Goal: Task Accomplishment & Management: Use online tool/utility

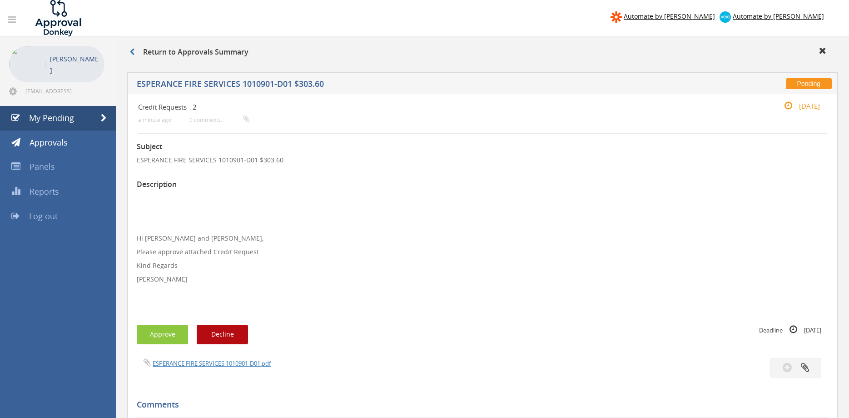
click at [507, 313] on div "Subject ESPERANCE FIRE SERVICES 1010901-D01 $303.60 Description Hi [PERSON_NAME…" at bounding box center [482, 385] width 691 height 503
click at [520, 240] on p "Hi [PERSON_NAME] and [PERSON_NAME]," at bounding box center [482, 238] width 691 height 9
click at [368, 297] on p at bounding box center [482, 292] width 691 height 9
click at [485, 265] on p "Kind Regards" at bounding box center [482, 265] width 691 height 9
click at [442, 246] on p "Hi [PERSON_NAME] and [PERSON_NAME], Please approve attached Credit Request. Kin…" at bounding box center [482, 252] width 691 height 118
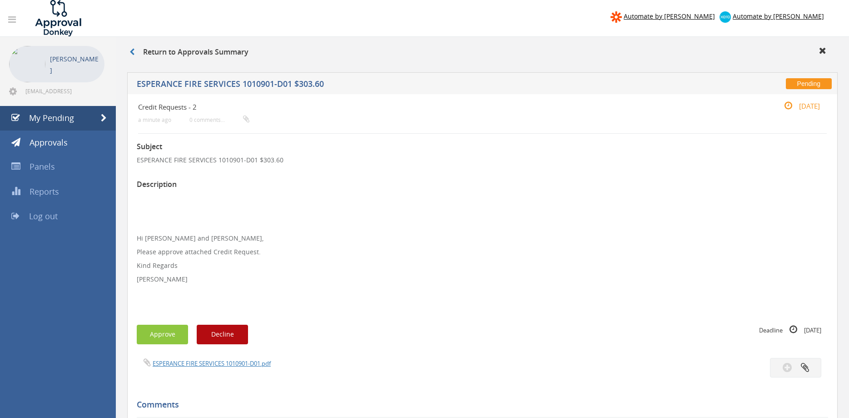
click at [430, 287] on p "Hi [PERSON_NAME] and [PERSON_NAME], Please approve attached Credit Request. Kin…" at bounding box center [482, 252] width 691 height 118
click at [608, 269] on p "Kind Regards" at bounding box center [482, 265] width 691 height 9
click at [76, 118] on link "My Pending" at bounding box center [58, 118] width 116 height 25
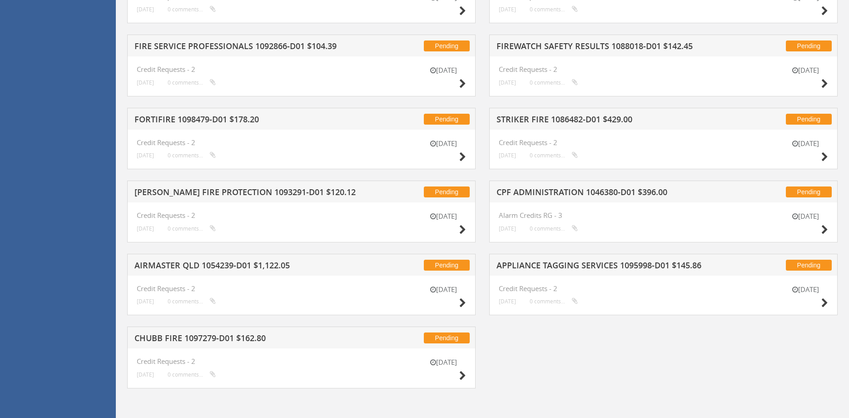
click at [244, 337] on h5 "CHUBB FIRE 1097279-D01 $162.80" at bounding box center [251, 338] width 234 height 11
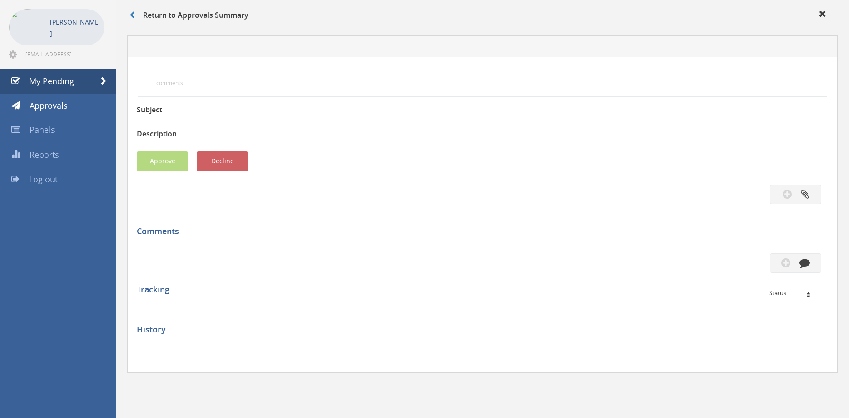
scroll to position [37, 0]
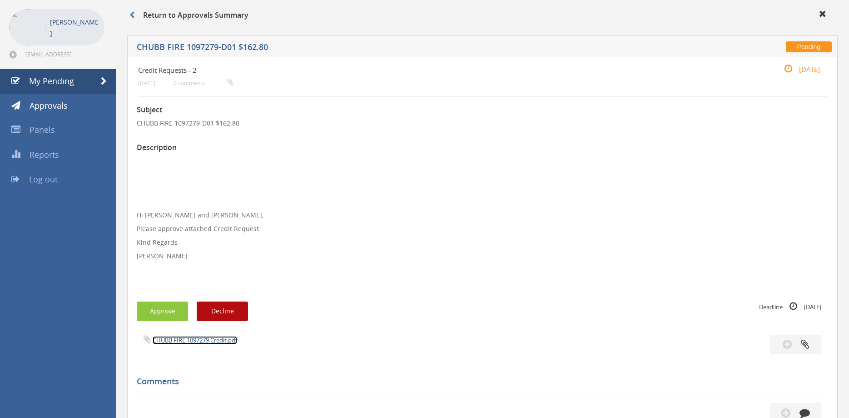
click at [215, 340] on link "CHUBB FIRE 1097279 Credit.pdf" at bounding box center [195, 340] width 84 height 8
click at [159, 311] on button "Approve" at bounding box center [162, 311] width 51 height 20
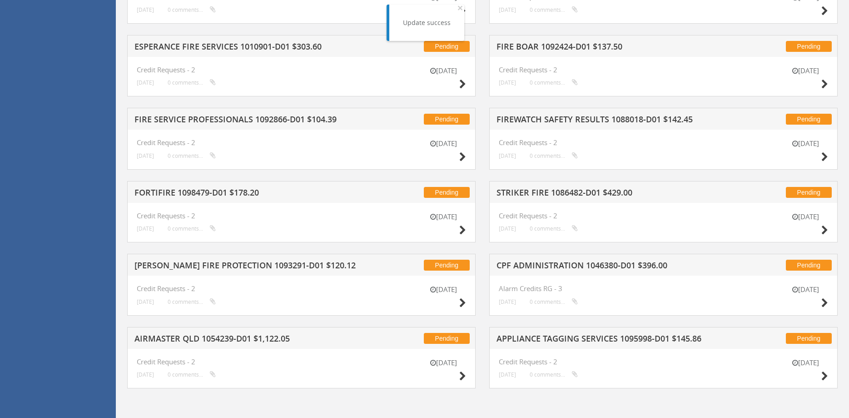
click at [246, 339] on h5 "AIRMASTER QLD 1054239-D01 $1,122.05" at bounding box center [251, 339] width 234 height 11
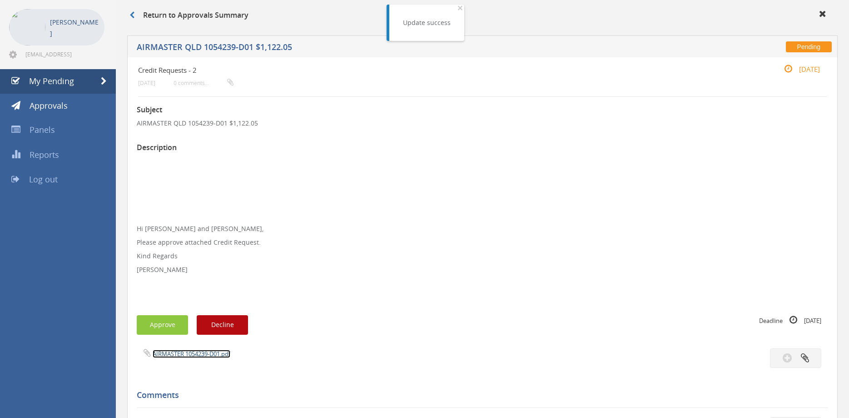
click at [213, 352] on link "AIRMASTER 1054239-D01.pdf" at bounding box center [192, 353] width 78 height 8
click at [166, 320] on button "Approve" at bounding box center [162, 325] width 51 height 20
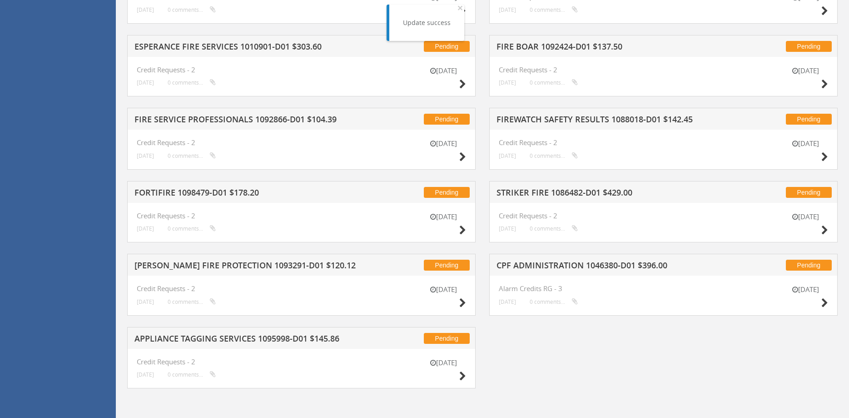
click at [212, 340] on h5 "APPLIANCE TAGGING SERVICES 1095998-D01 $145.86" at bounding box center [251, 339] width 234 height 11
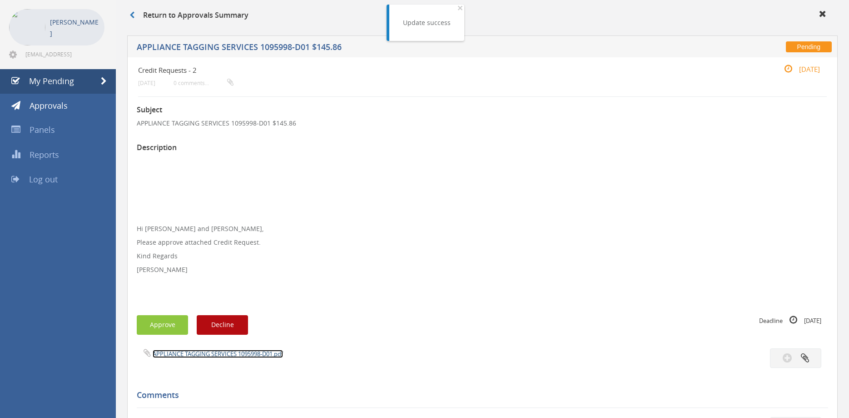
click at [221, 353] on link "APPLIANCE TAGGING SERVICES 1095998-D01.pdf" at bounding box center [218, 353] width 130 height 8
click at [154, 328] on button "Approve" at bounding box center [162, 325] width 51 height 20
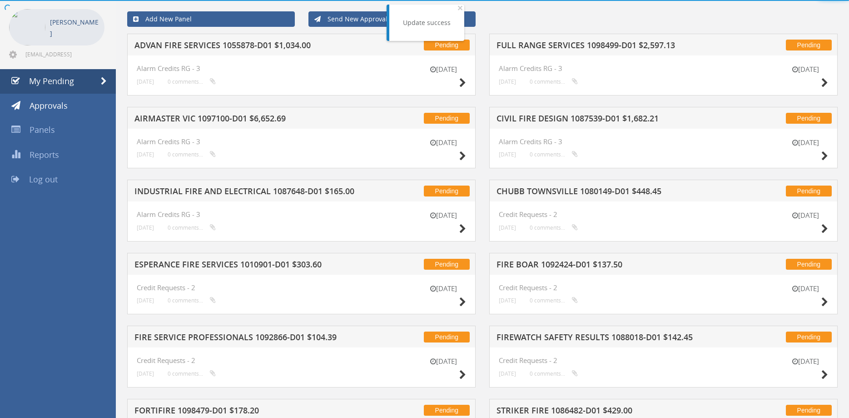
scroll to position [182, 0]
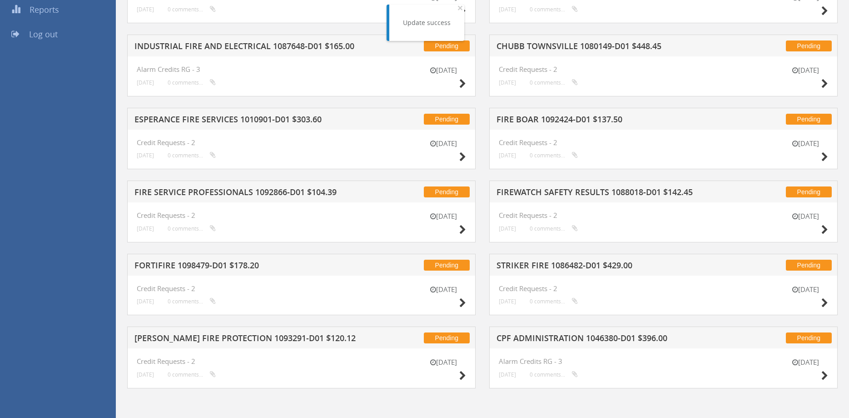
click at [250, 333] on div "Pending [PERSON_NAME] FIRE PROTECTION 1093291-D01 $120.12" at bounding box center [301, 337] width 348 height 22
click at [252, 346] on div "Pending [PERSON_NAME] FIRE PROTECTION 1093291-D01 $120.12" at bounding box center [301, 337] width 348 height 22
click at [254, 345] on div "Pending [PERSON_NAME] FIRE PROTECTION 1093291-D01 $120.12" at bounding box center [301, 337] width 348 height 22
click at [256, 342] on h5 "[PERSON_NAME] FIRE PROTECTION 1093291-D01 $120.12" at bounding box center [251, 338] width 234 height 11
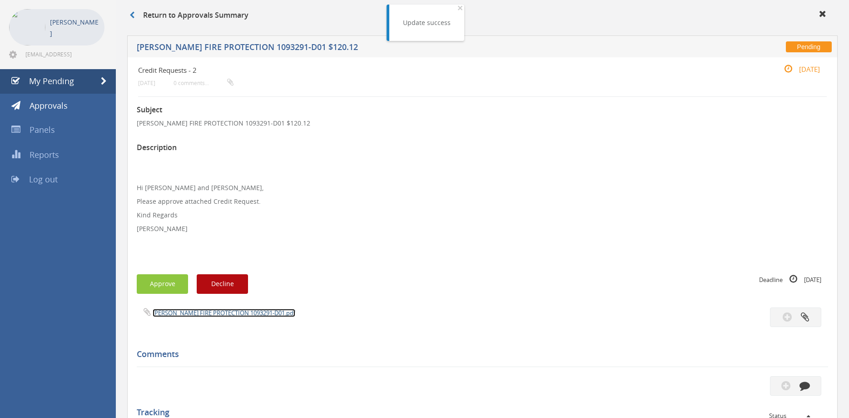
click at [247, 313] on link "[PERSON_NAME] FIRE PROTECTION 1093291-D01.pdf" at bounding box center [224, 312] width 143 height 8
click at [169, 287] on button "Approve" at bounding box center [162, 284] width 51 height 20
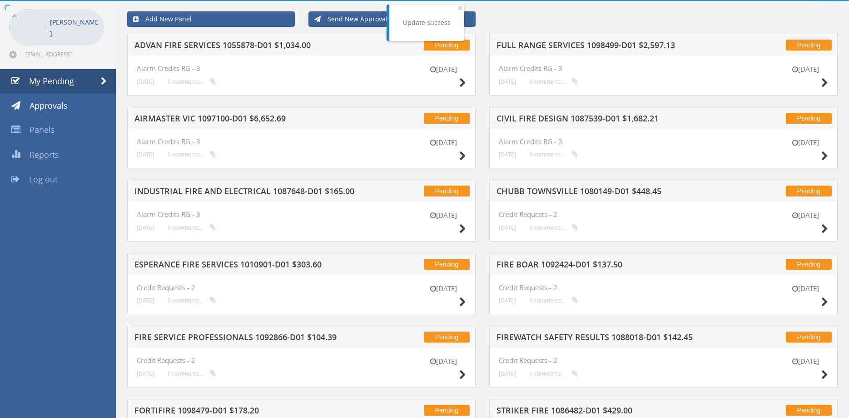
scroll to position [182, 0]
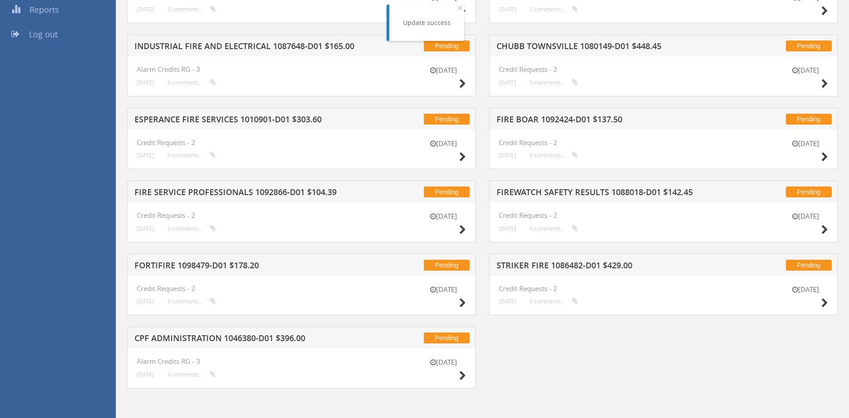
click at [271, 336] on h5 "CPF ADMINISTRATION 1046380-D01 $396.00" at bounding box center [251, 338] width 234 height 11
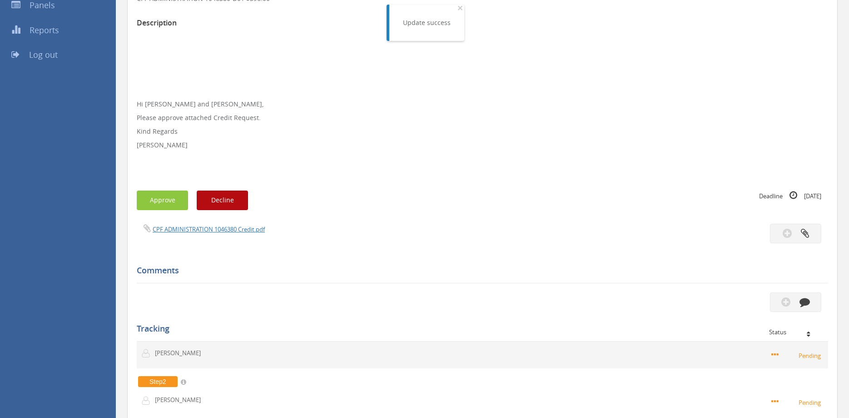
scroll to position [176, 0]
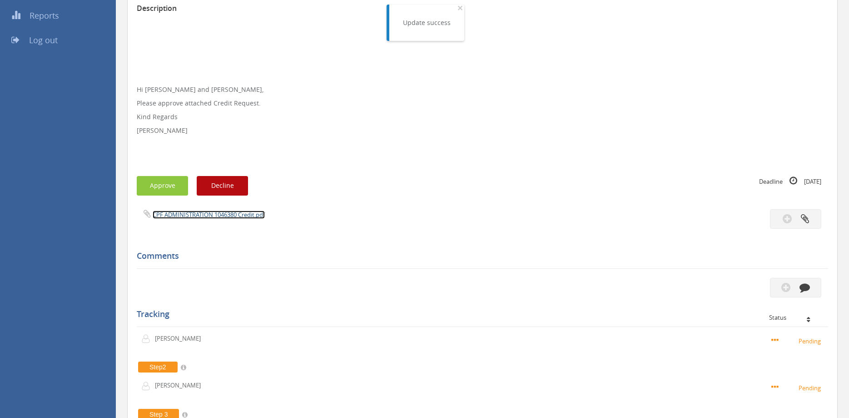
click at [237, 219] on link "CPF ADMINISTRATION 1046380 Credit.pdf" at bounding box center [209, 214] width 112 height 8
click at [167, 181] on button "Approve" at bounding box center [162, 186] width 51 height 20
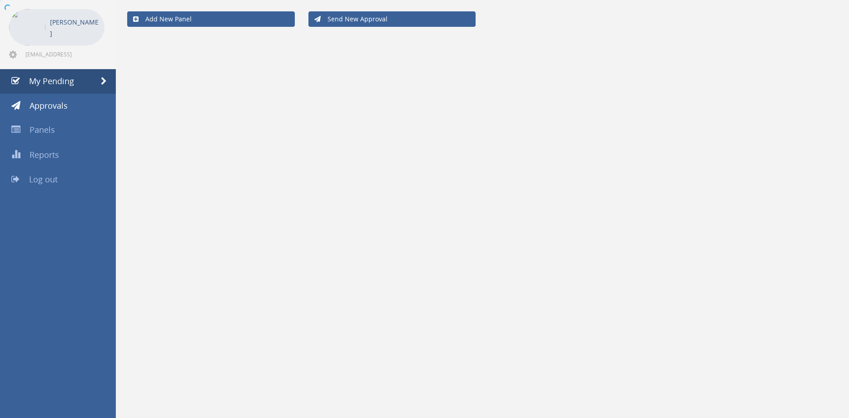
scroll to position [37, 0]
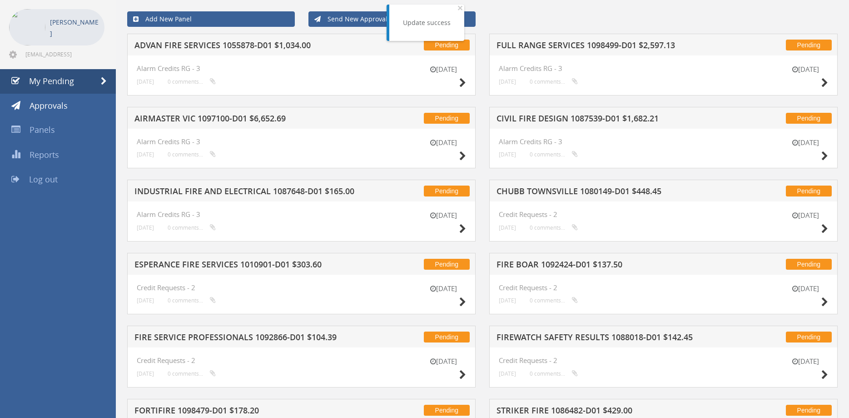
click at [227, 115] on h5 "AIRMASTER VIC 1097100-D01 $6,652.69" at bounding box center [251, 119] width 234 height 11
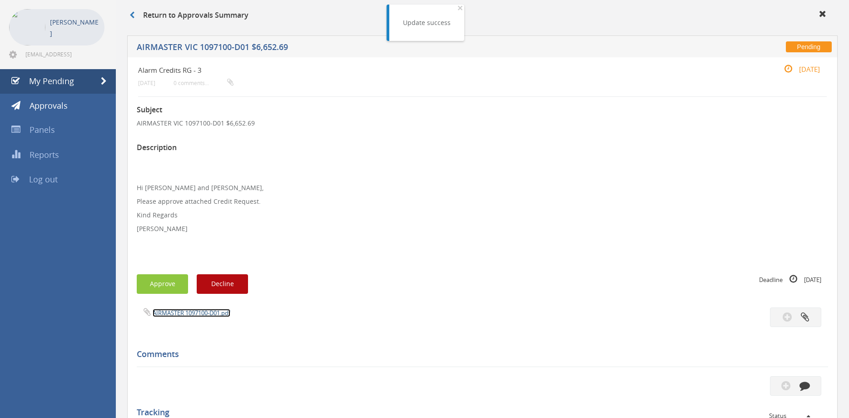
click at [195, 309] on link "AIRMASTER 1097100-D01.pdf" at bounding box center [192, 312] width 78 height 8
click at [168, 282] on button "Approve" at bounding box center [162, 284] width 51 height 20
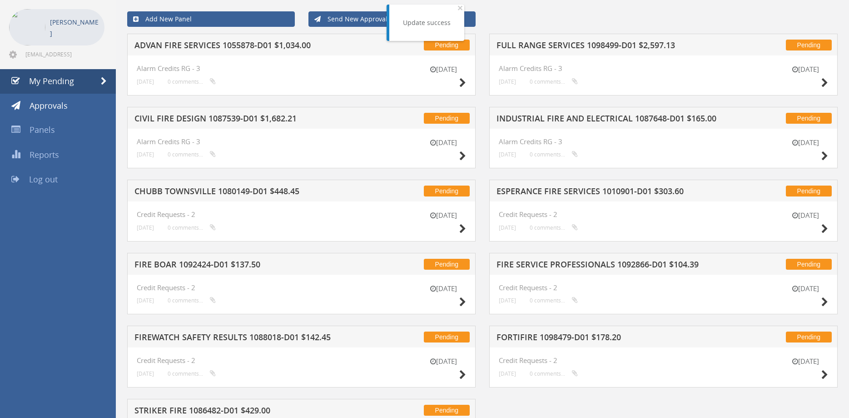
click at [249, 115] on h5 "CIVIL FIRE DESIGN 1087539-D01 $1,682.21" at bounding box center [251, 119] width 234 height 11
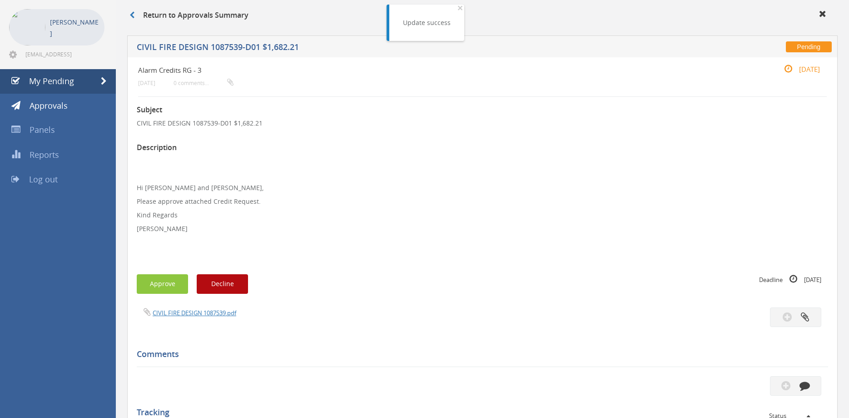
click at [206, 308] on span "CIVIL FIRE DESIGN 1087539.pdf" at bounding box center [186, 312] width 99 height 9
click at [206, 311] on link "CIVIL FIRE DESIGN 1087539.pdf" at bounding box center [195, 312] width 84 height 8
click at [169, 281] on button "Approve" at bounding box center [162, 284] width 51 height 20
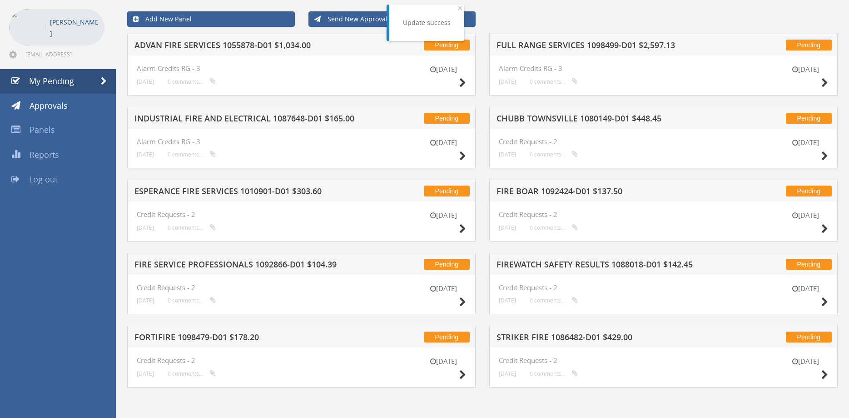
click at [234, 337] on h5 "FORTIFIRE 1098479-D01 $178.20" at bounding box center [251, 338] width 234 height 11
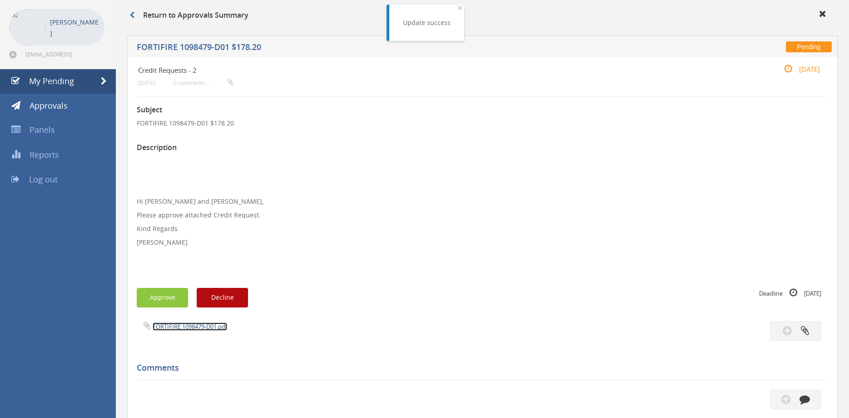
click at [214, 326] on link "FORTIFIRE 1098479-D01.pdf" at bounding box center [190, 326] width 75 height 8
click at [167, 304] on button "Approve" at bounding box center [162, 298] width 51 height 20
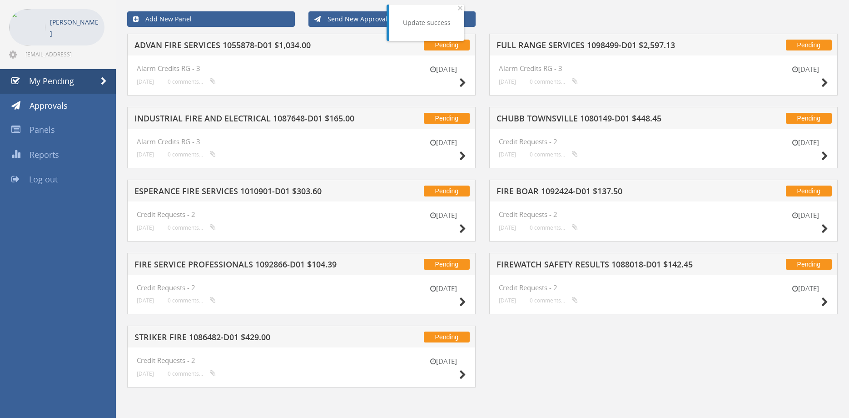
click at [217, 190] on h5 "ESPERANCE FIRE SERVICES 1010901-D01 $303.60" at bounding box center [251, 192] width 234 height 11
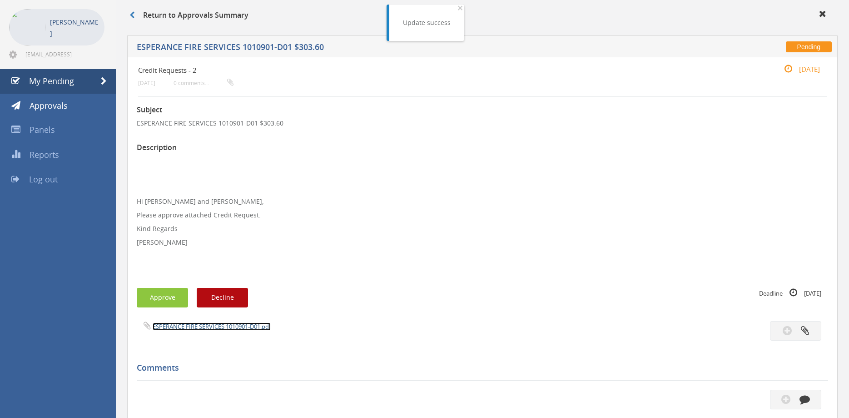
click at [186, 328] on link "ESPERANCE FIRE SERVICES 1010901-D01.pdf" at bounding box center [212, 326] width 118 height 8
click at [434, 265] on p "Hi [PERSON_NAME] and [PERSON_NAME], Please approve attached Credit Request. Kin…" at bounding box center [482, 215] width 691 height 118
click at [413, 269] on p at bounding box center [482, 269] width 691 height 9
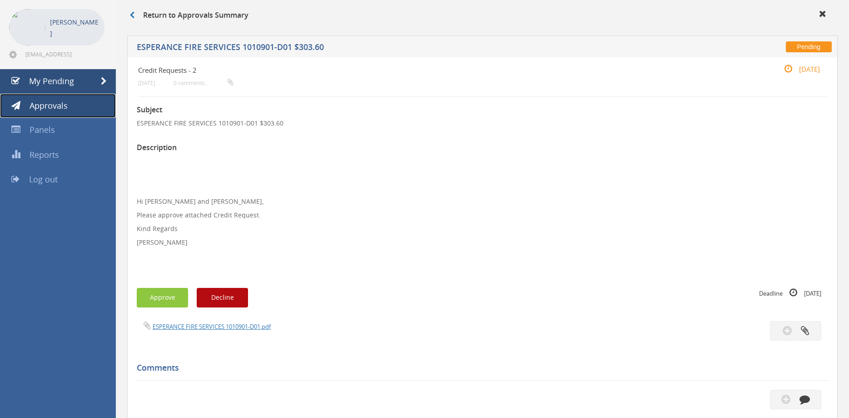
click at [62, 99] on link "Approvals" at bounding box center [58, 106] width 116 height 25
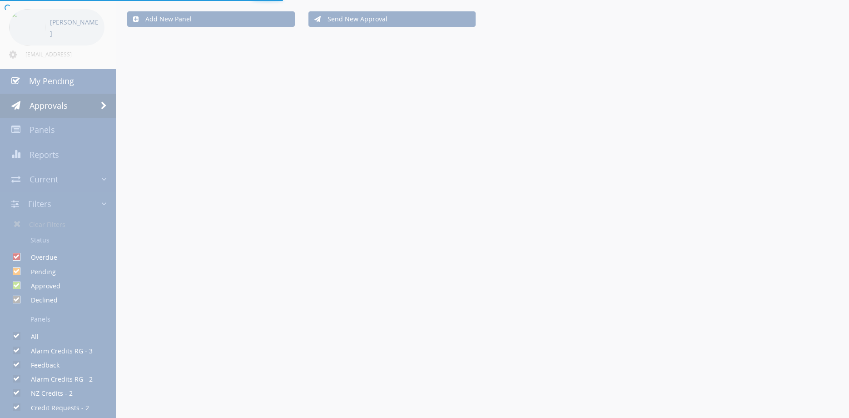
click at [74, 88] on div at bounding box center [424, 209] width 849 height 418
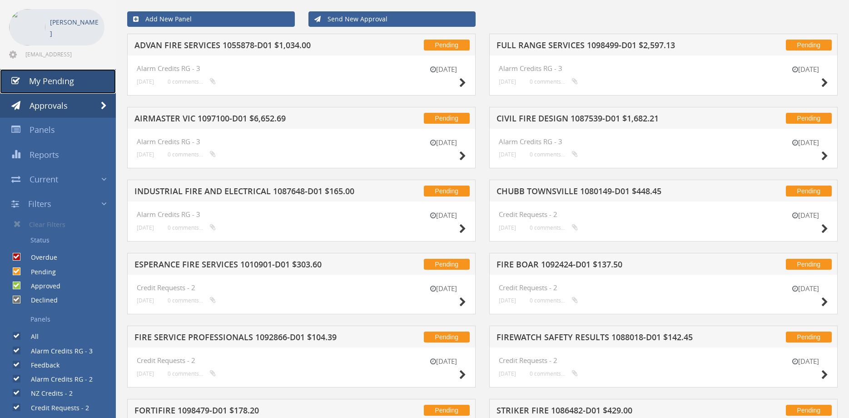
click at [74, 88] on link "My Pending" at bounding box center [58, 81] width 116 height 25
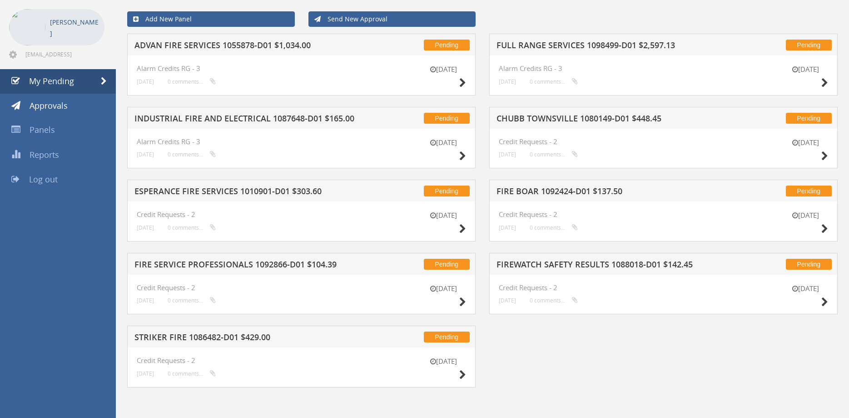
click at [235, 337] on h5 "STRIKER FIRE 1086482-D01 $429.00" at bounding box center [251, 338] width 234 height 11
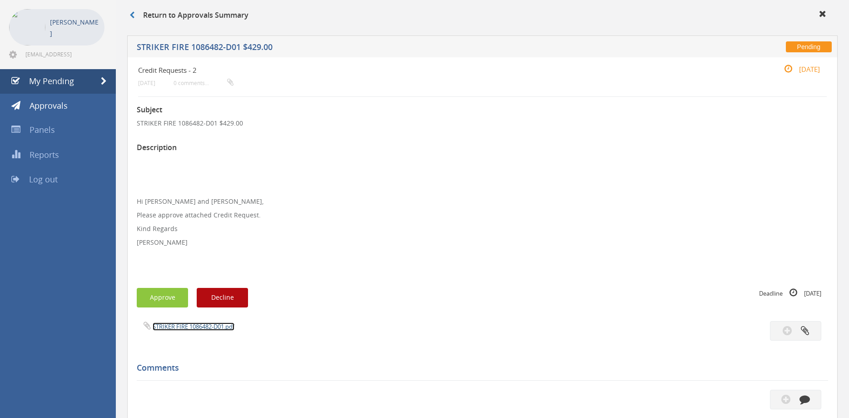
click at [214, 324] on link "STRIKER FIRE 1086482-D01.pdf" at bounding box center [194, 326] width 82 height 8
click at [202, 325] on link "STRIKER FIRE 1086482-D01.pdf" at bounding box center [194, 326] width 82 height 8
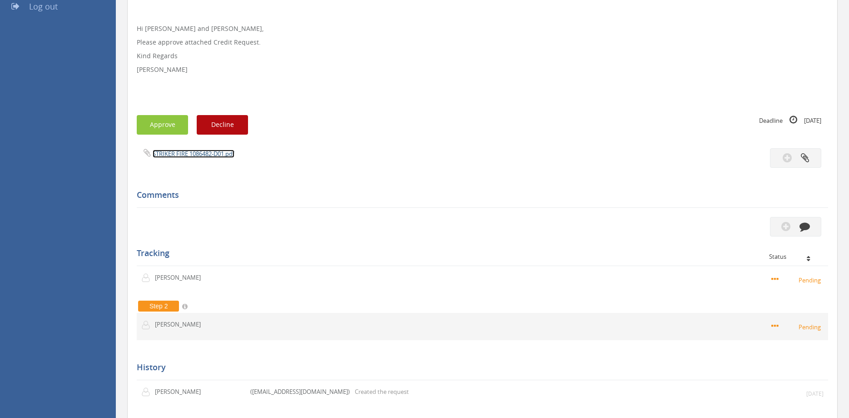
scroll to position [222, 0]
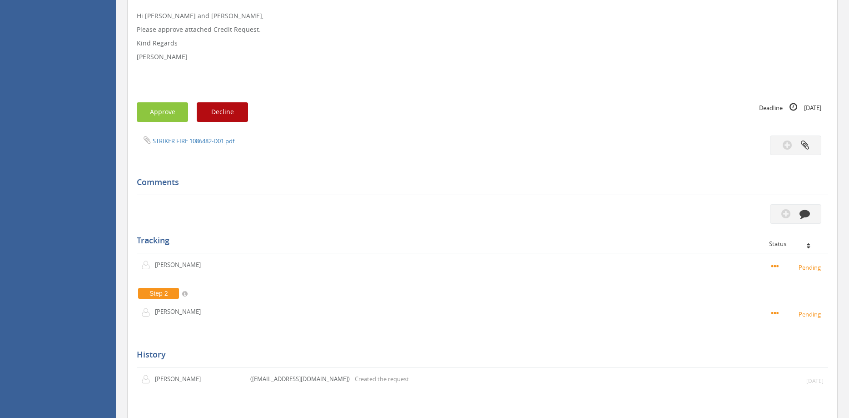
click at [270, 221] on div "Tracking Status First Step [PERSON_NAME] Pending" at bounding box center [482, 268] width 691 height 119
click at [199, 143] on link "STRIKER FIRE 1086482-D01.pdf" at bounding box center [194, 141] width 82 height 8
drag, startPoint x: 297, startPoint y: 196, endPoint x: 326, endPoint y: 194, distance: 29.1
click at [300, 196] on div "Subject STRIKER FIRE 1086482-D01 $429.00 Description Hi [PERSON_NAME] and [PERS…" at bounding box center [482, 162] width 691 height 503
click at [785, 213] on icon "button" at bounding box center [785, 213] width 9 height 10
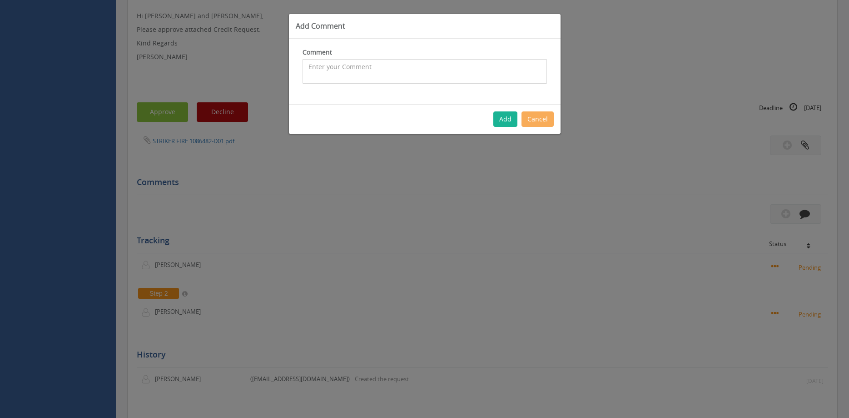
click at [346, 68] on textarea at bounding box center [425, 71] width 244 height 25
click at [512, 66] on textarea "Wrong person put down as error made by. [PERSON_NAME] entered the order [PERSON…" at bounding box center [425, 71] width 244 height 25
click at [482, 76] on textarea "Wrong person put down as error made by. [PERSON_NAME] entered the order [PERSON…" at bounding box center [425, 71] width 244 height 25
type textarea "Wrong person put down as error made by. [PERSON_NAME] entered the order [PERSON…"
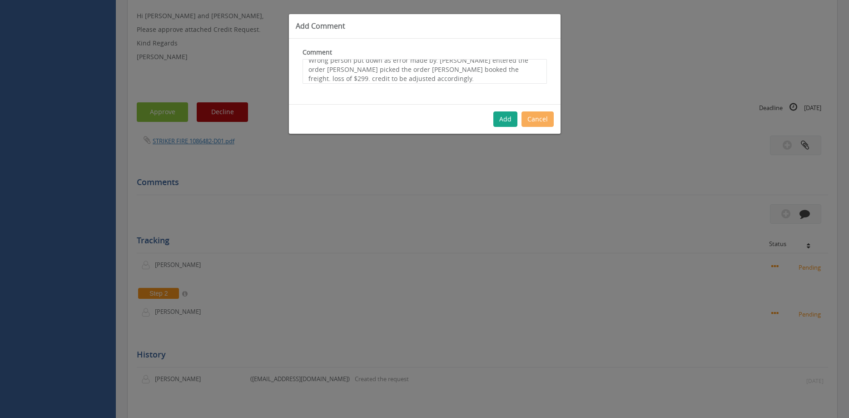
click at [511, 116] on button "Add" at bounding box center [505, 118] width 24 height 15
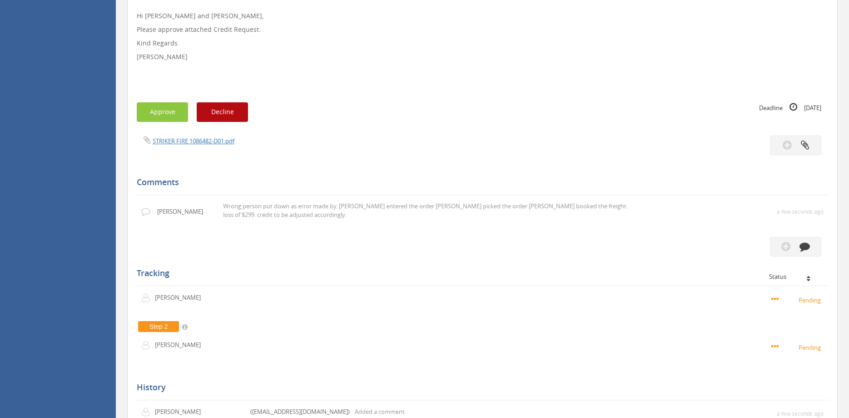
scroll to position [0, 0]
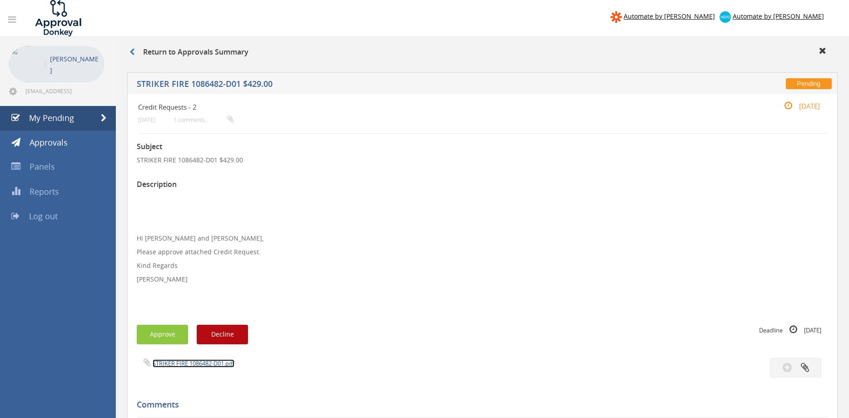
click at [201, 362] on link "STRIKER FIRE 1086482-D01.pdf" at bounding box center [194, 363] width 82 height 8
click at [232, 338] on button "Decline" at bounding box center [222, 334] width 51 height 20
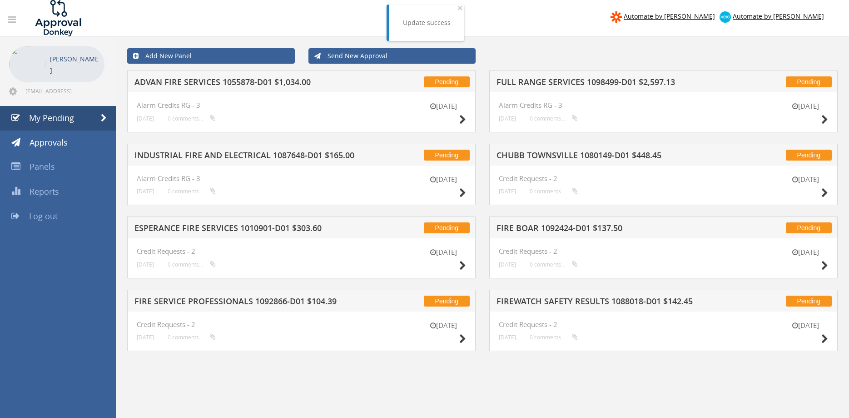
click at [255, 303] on h5 "FIRE SERVICE PROFESSIONALS 1092866-D01 $104.39" at bounding box center [251, 302] width 234 height 11
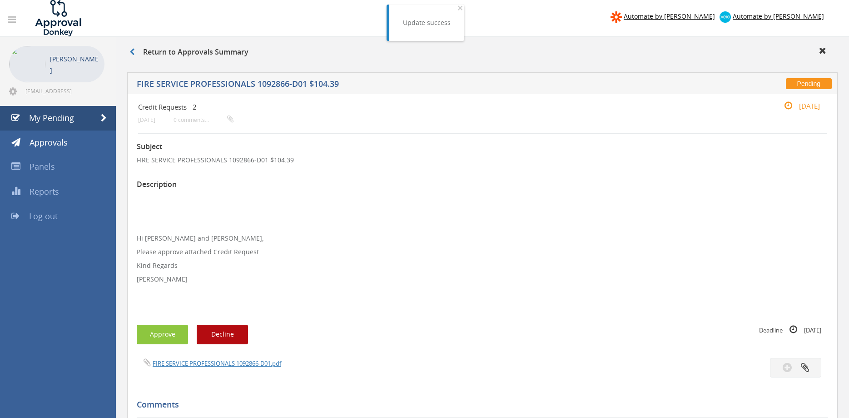
click at [214, 359] on span "FIRE SERVICE PROFESSIONALS 1092866-D01.pdf" at bounding box center [209, 362] width 144 height 9
click at [267, 358] on div "FIRE SERVICE PROFESSIONALS 1092866-D01.pdf" at bounding box center [306, 363] width 353 height 10
click at [261, 364] on link "FIRE SERVICE PROFESSIONALS 1092866-D01.pdf" at bounding box center [217, 363] width 129 height 8
click at [169, 341] on button "Approve" at bounding box center [162, 334] width 51 height 20
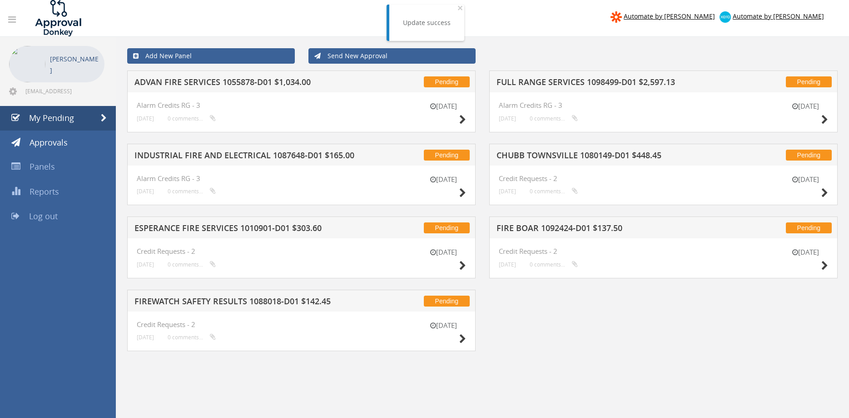
click at [211, 297] on h5 "FIREWATCH SAFETY RESULTS 1088018-D01 $142.45" at bounding box center [251, 302] width 234 height 11
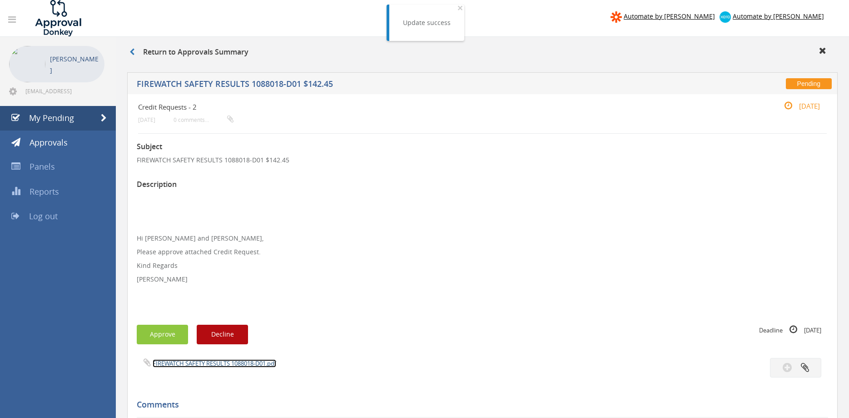
click at [202, 363] on link "FIREWATCH SAFETY RESULTS 1088018-D01.pdf" at bounding box center [215, 363] width 124 height 8
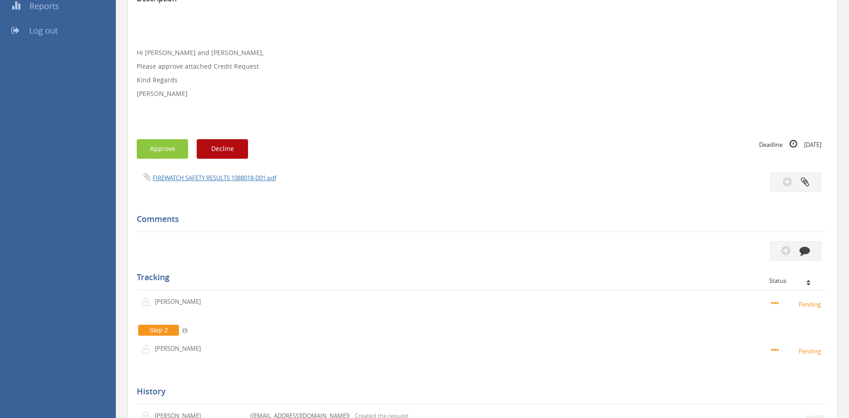
click at [218, 248] on div "Tracking Status First Step [PERSON_NAME] Pending" at bounding box center [482, 304] width 691 height 119
click at [245, 178] on link "FIREWATCH SAFETY RESULTS 1088018-D01.pdf" at bounding box center [215, 178] width 124 height 8
click at [786, 250] on icon "button" at bounding box center [785, 250] width 9 height 10
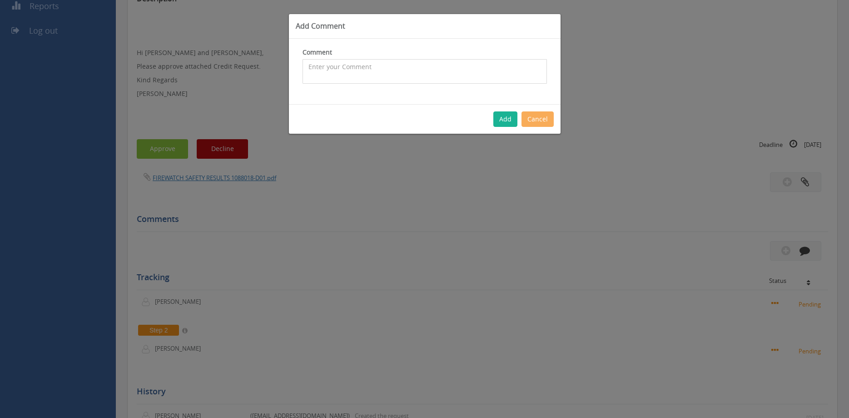
click at [365, 70] on textarea at bounding box center [425, 71] width 244 height 25
type textarea "Customer approved for Courier charges inwards as this product was ordered in ju…"
click at [501, 121] on button "Add" at bounding box center [505, 118] width 24 height 15
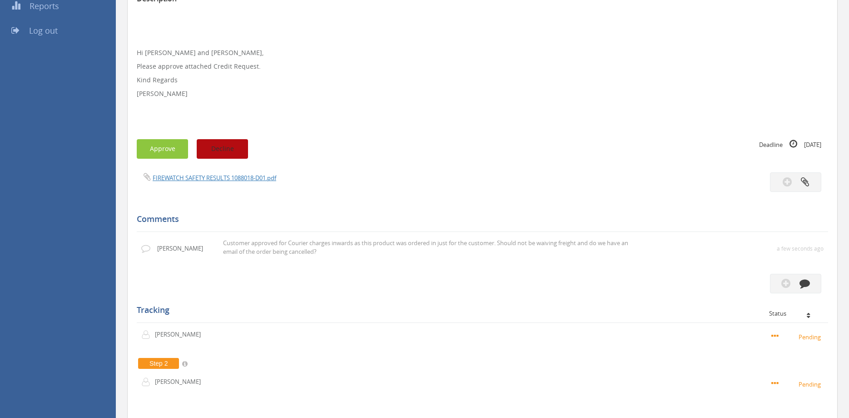
click at [220, 151] on button "Decline" at bounding box center [222, 149] width 51 height 20
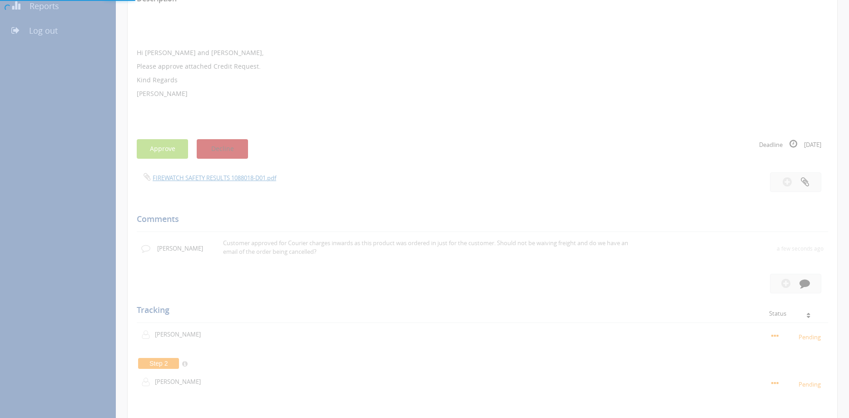
scroll to position [37, 0]
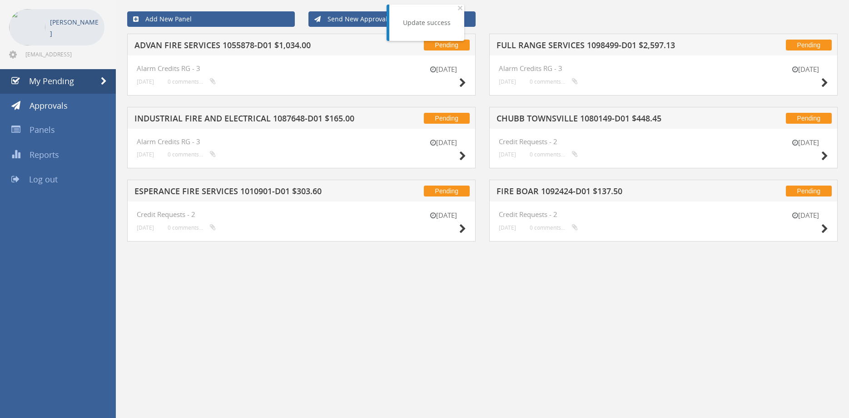
click at [236, 46] on h5 "ADVAN FIRE SERVICES 1055878-D01 $1,034.00" at bounding box center [251, 46] width 234 height 11
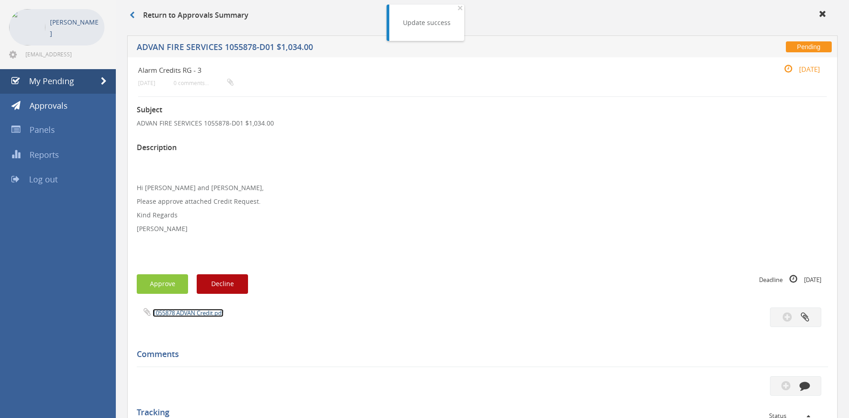
click at [206, 313] on link "1055878 ADVAN Credit.pdf" at bounding box center [188, 312] width 71 height 8
click at [83, 80] on link "My Pending" at bounding box center [58, 81] width 116 height 25
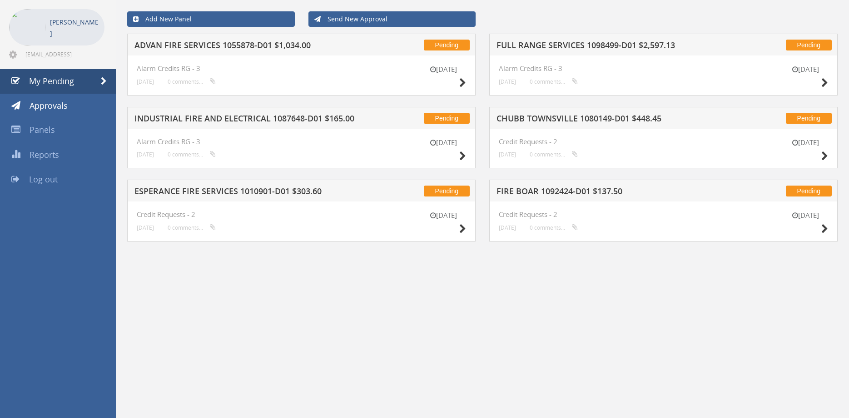
click at [249, 191] on h5 "ESPERANCE FIRE SERVICES 1010901-D01 $303.60" at bounding box center [251, 192] width 234 height 11
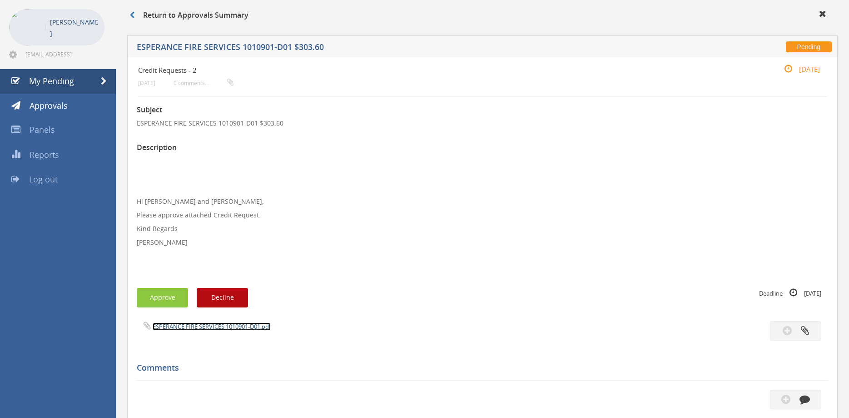
click at [207, 325] on link "ESPERANCE FIRE SERVICES 1010901-D01.pdf" at bounding box center [212, 326] width 118 height 8
click at [85, 81] on link "My Pending" at bounding box center [58, 81] width 116 height 25
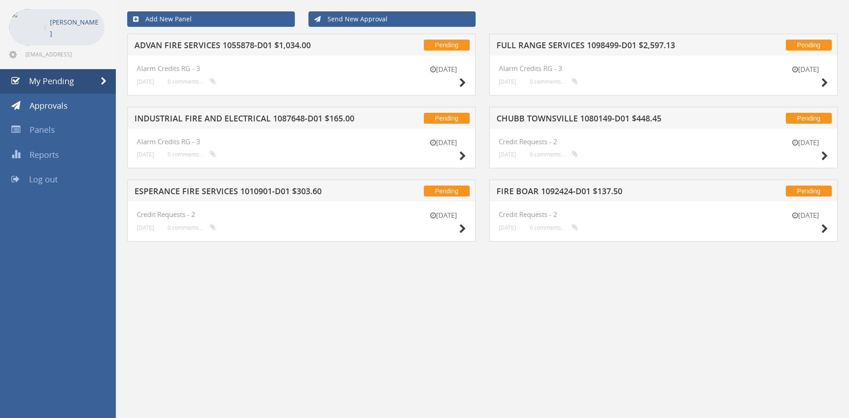
click at [237, 43] on h5 "ADVAN FIRE SERVICES 1055878-D01 $1,034.00" at bounding box center [251, 46] width 234 height 11
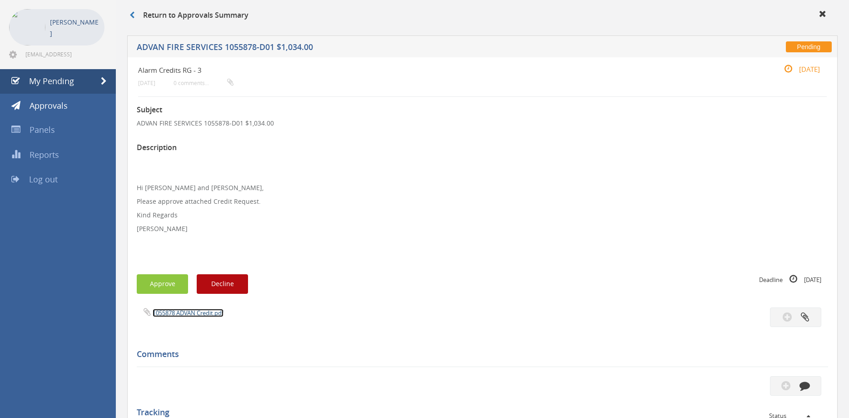
click at [204, 313] on link "1055878 ADVAN Credit.pdf" at bounding box center [188, 312] width 71 height 8
click at [158, 282] on button "Approve" at bounding box center [162, 284] width 51 height 20
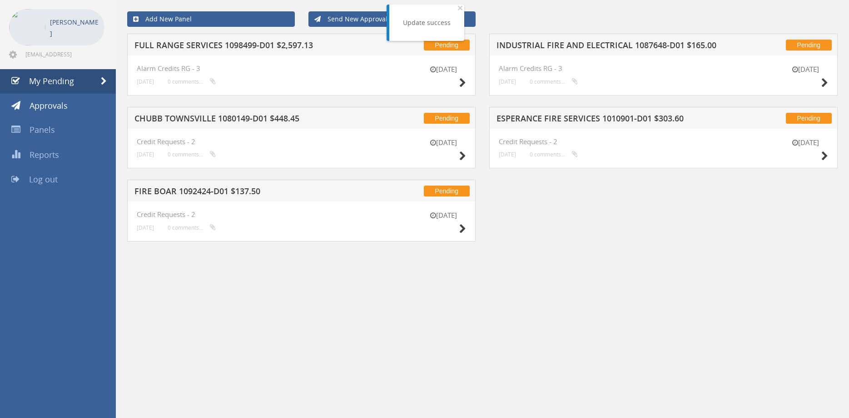
click at [209, 123] on h5 "CHUBB TOWNSVILLE 1080149-D01 $448.45" at bounding box center [251, 119] width 234 height 11
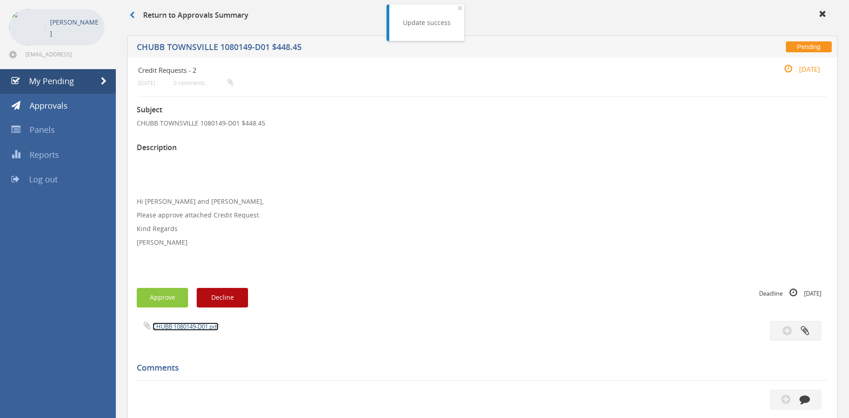
click at [199, 327] on link "CHUBB 1080149-D01.pdf" at bounding box center [186, 326] width 66 height 8
click at [165, 294] on button "Approve" at bounding box center [162, 298] width 51 height 20
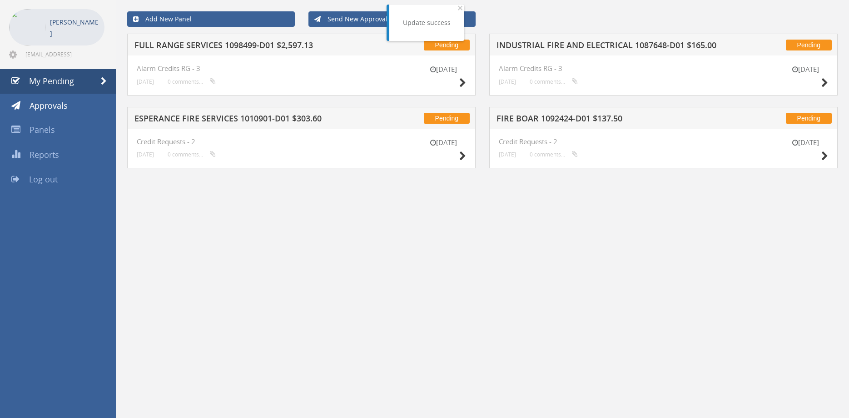
click at [220, 37] on div "Pending FULL RANGE SERVICES 1098499-D01 $2,597.13" at bounding box center [301, 45] width 348 height 22
click at [224, 41] on h5 "FULL RANGE SERVICES 1098499-D01 $2,597.13" at bounding box center [251, 46] width 234 height 11
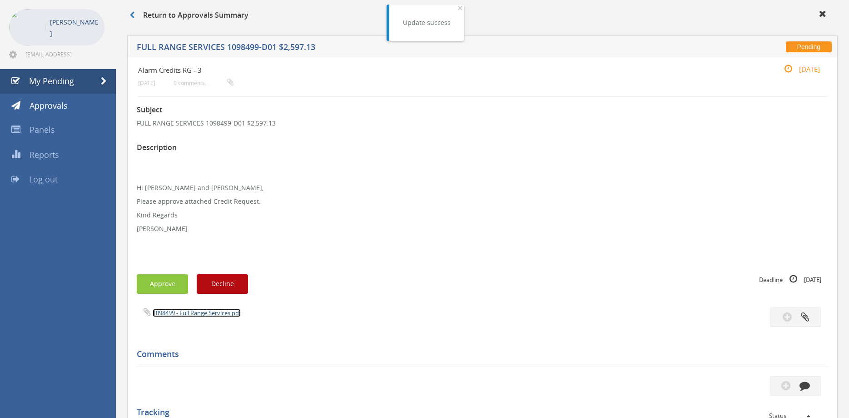
click at [193, 311] on link "1098499 - Full Range Services.pdf" at bounding box center [197, 312] width 88 height 8
click at [170, 284] on button "Approve" at bounding box center [162, 284] width 51 height 20
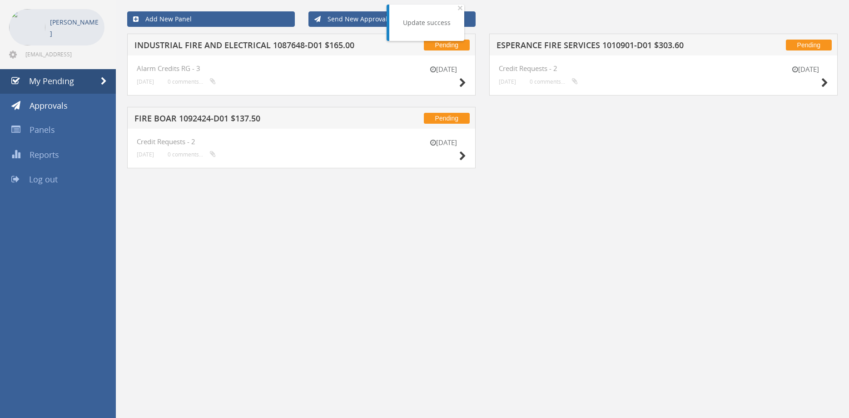
click at [234, 121] on h5 "FIRE BOAR 1092424-D01 $137.50" at bounding box center [251, 119] width 234 height 11
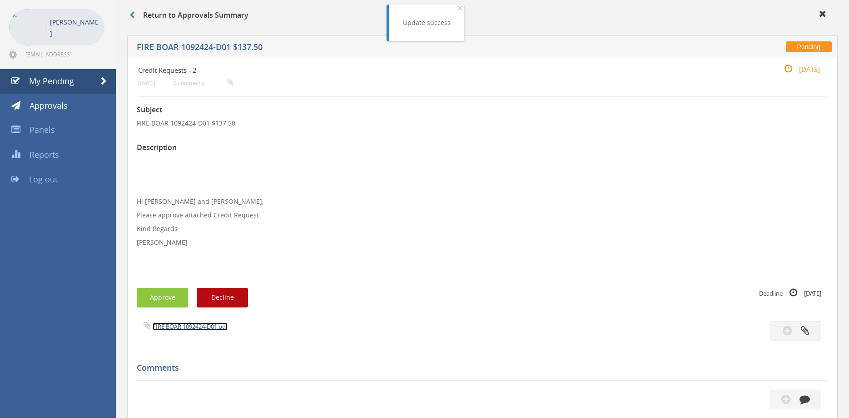
click at [214, 330] on link "FIRE BOAR 1092424-D01.pdf" at bounding box center [190, 326] width 75 height 8
click at [172, 293] on button "Approve" at bounding box center [162, 298] width 51 height 20
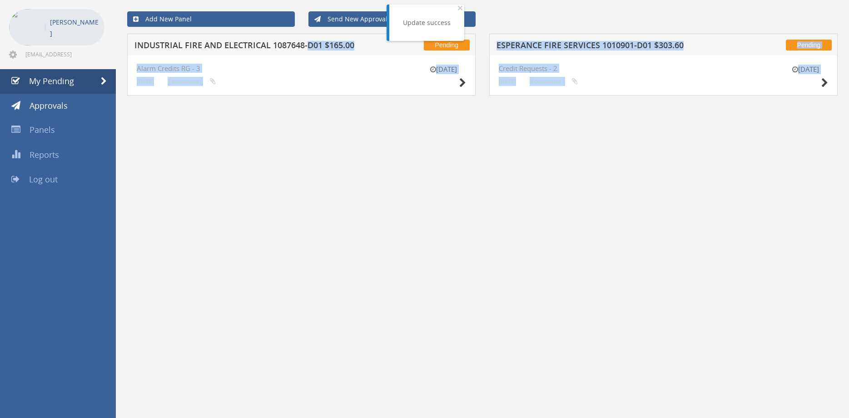
drag, startPoint x: 309, startPoint y: 45, endPoint x: 459, endPoint y: 143, distance: 179.4
click at [368, 52] on h5 "INDUSTRIAL FIRE AND ELECTRICAL 1087648-D01 $165.00" at bounding box center [251, 46] width 234 height 11
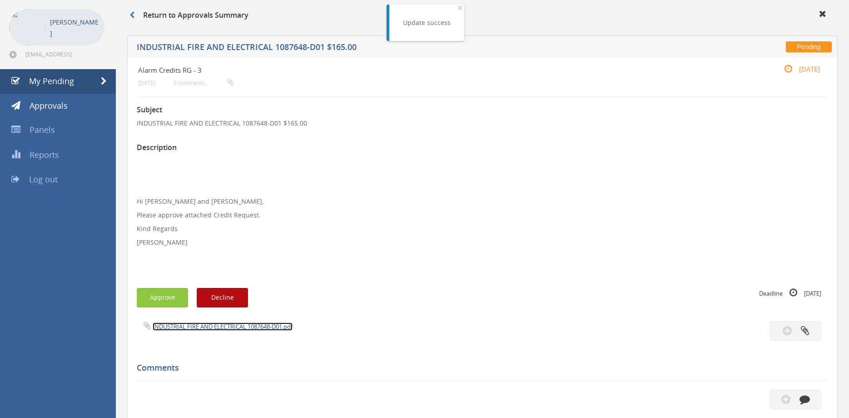
click at [237, 325] on link "INDUSTRIAL FIRE AND ELECTRICAL 1087648-D01.pdf" at bounding box center [223, 326] width 140 height 8
click at [416, 198] on p "Hi [PERSON_NAME] and [PERSON_NAME]," at bounding box center [482, 201] width 691 height 9
click at [55, 82] on span "My Pending" at bounding box center [51, 80] width 45 height 11
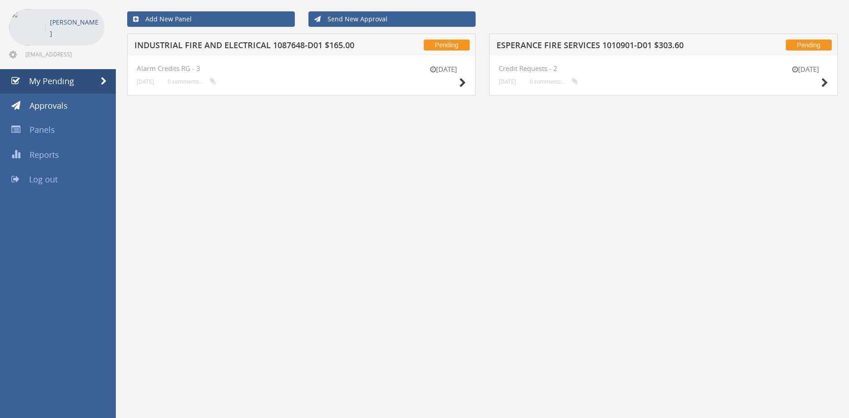
click at [227, 47] on h5 "INDUSTRIAL FIRE AND ELECTRICAL 1087648-D01 $165.00" at bounding box center [251, 46] width 234 height 11
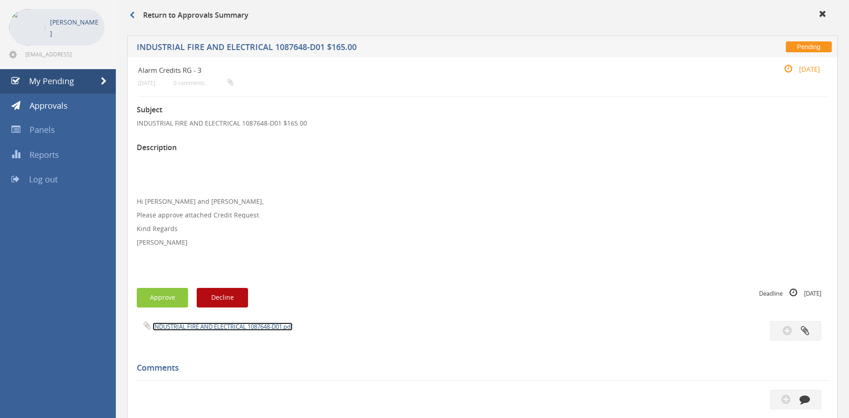
click at [216, 328] on link "INDUSTRIAL FIRE AND ELECTRICAL 1087648-D01.pdf" at bounding box center [223, 326] width 140 height 8
click at [165, 292] on button "Approve" at bounding box center [162, 298] width 51 height 20
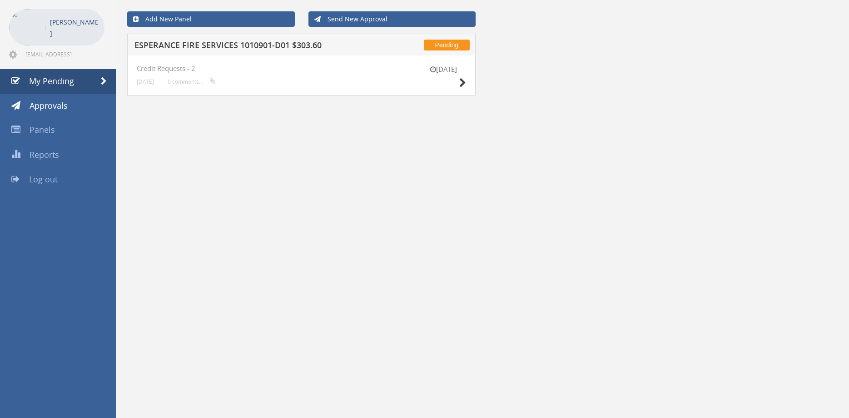
click at [579, 253] on div "Add New Panel Send New Approval Pending ESPERANCE FIRE SERVICES 1010901-D01 $30…" at bounding box center [482, 209] width 733 height 418
